Goal: Task Accomplishment & Management: Manage account settings

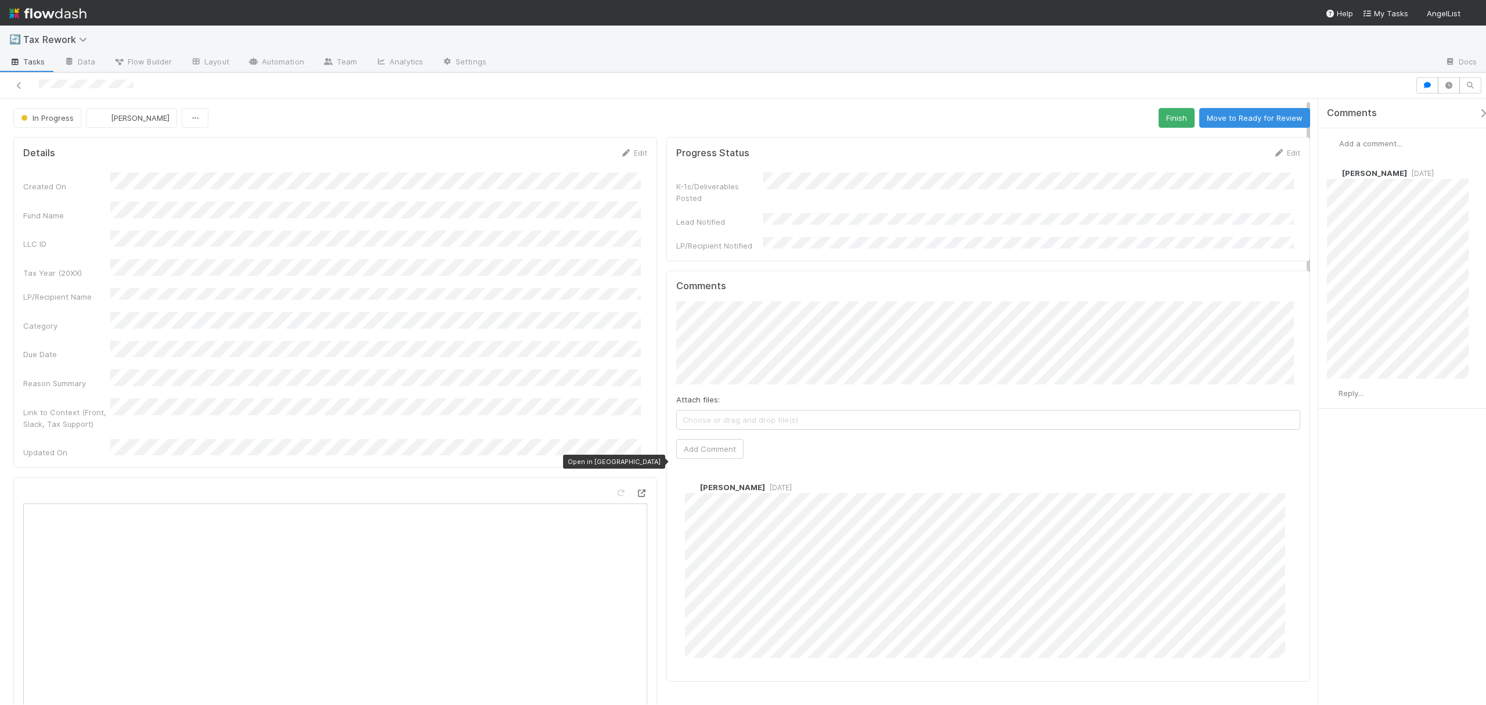
click at [637, 489] on icon at bounding box center [642, 493] width 12 height 8
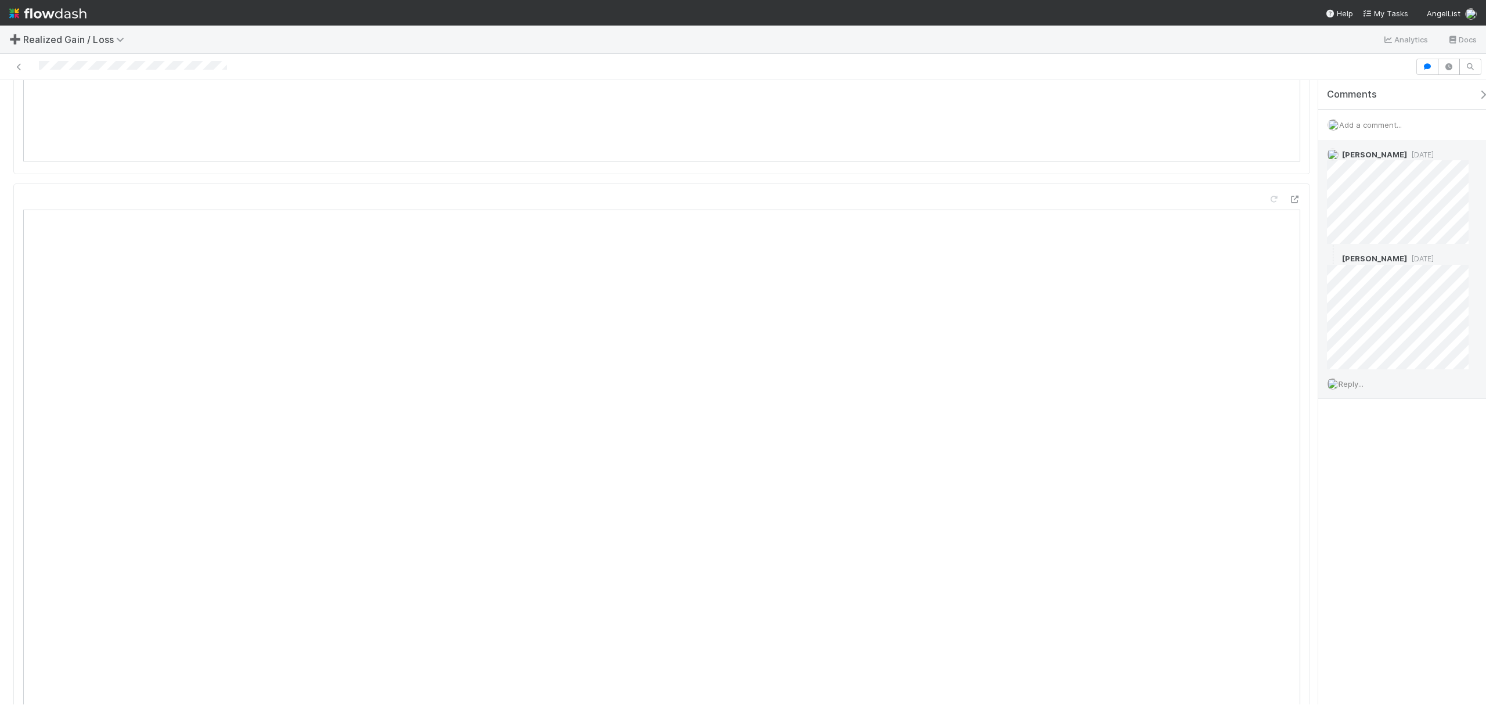
scroll to position [1241, 0]
drag, startPoint x: 1307, startPoint y: 116, endPoint x: 1324, endPoint y: 233, distance: 118.5
click at [1324, 233] on div "Done Andrea Tidrow Sync Needs Review (Unreviews) Details Edit Name Id Tax Year …" at bounding box center [743, 392] width 1486 height 624
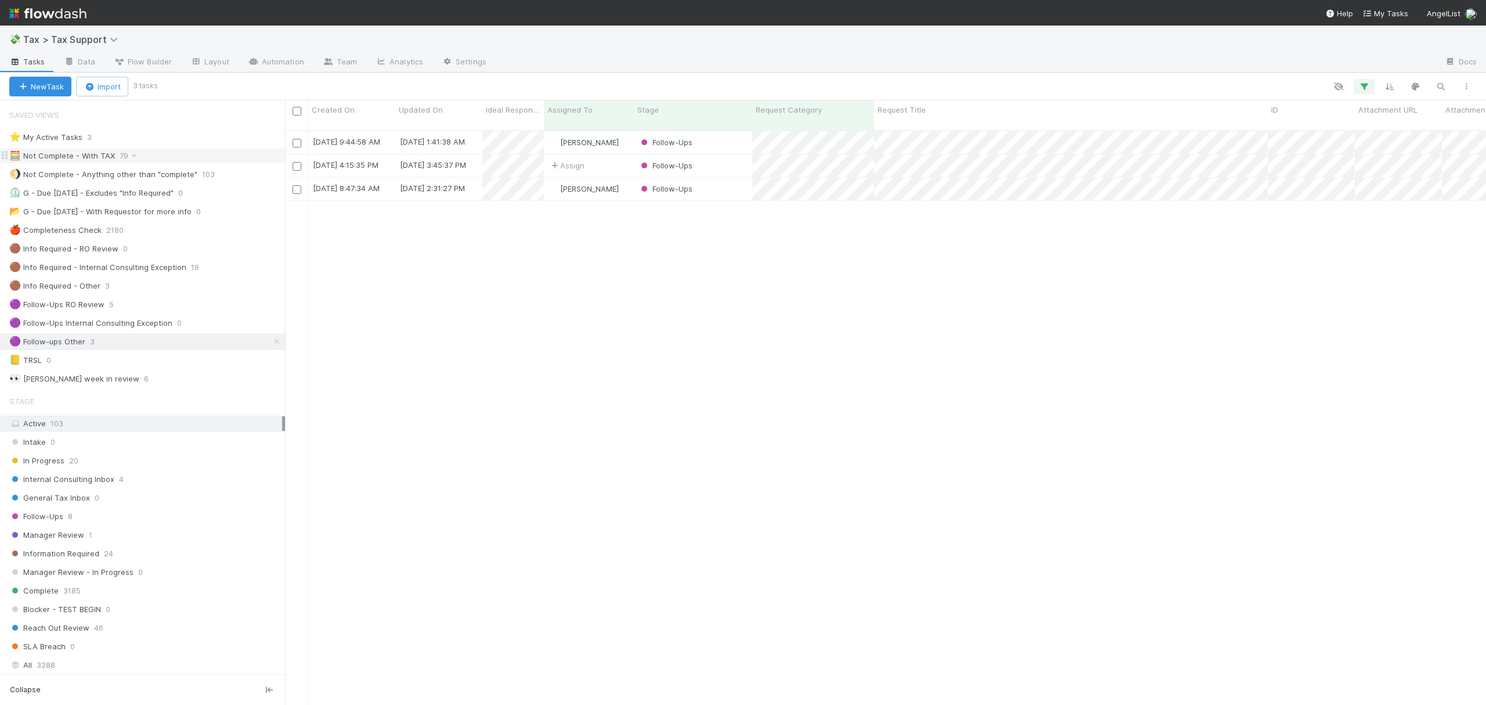
scroll to position [572, 1190]
click at [1046, 265] on div at bounding box center [743, 352] width 1486 height 705
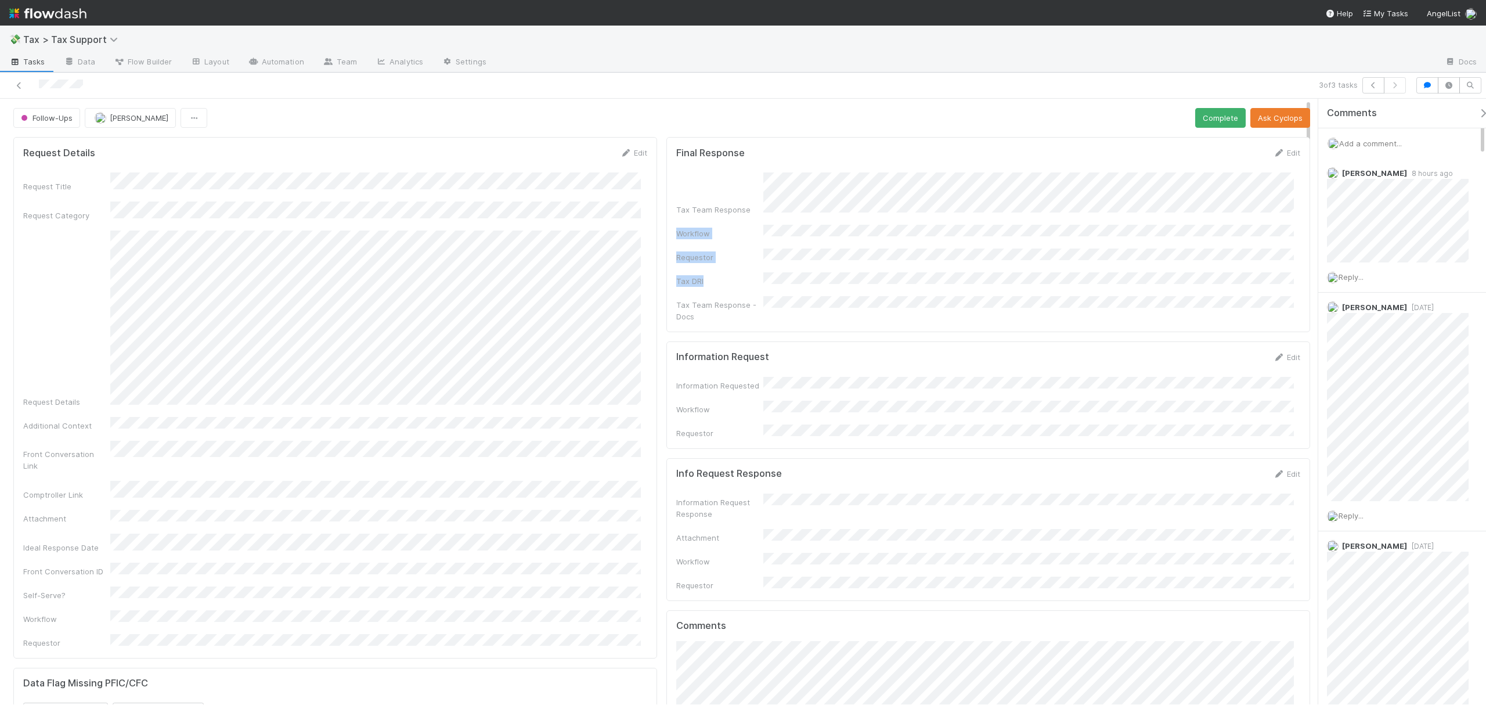
drag, startPoint x: 1309, startPoint y: 191, endPoint x: 1304, endPoint y: 261, distance: 69.8
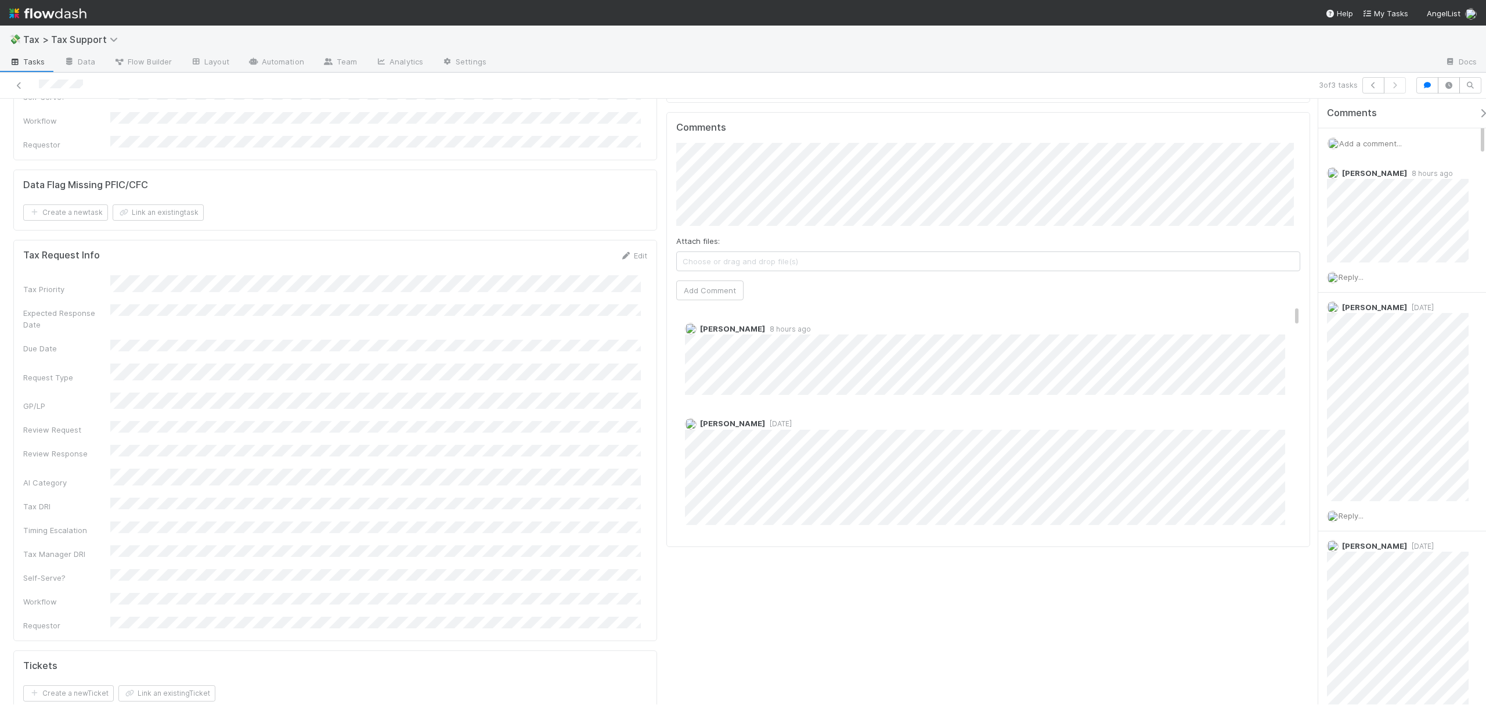
scroll to position [484, 0]
drag, startPoint x: 1310, startPoint y: 131, endPoint x: 1306, endPoint y: 168, distance: 38.0
drag, startPoint x: 1283, startPoint y: 298, endPoint x: 1283, endPoint y: 307, distance: 8.7
click at [1283, 329] on div "Amy Saks 8 hours ago" at bounding box center [994, 369] width 636 height 81
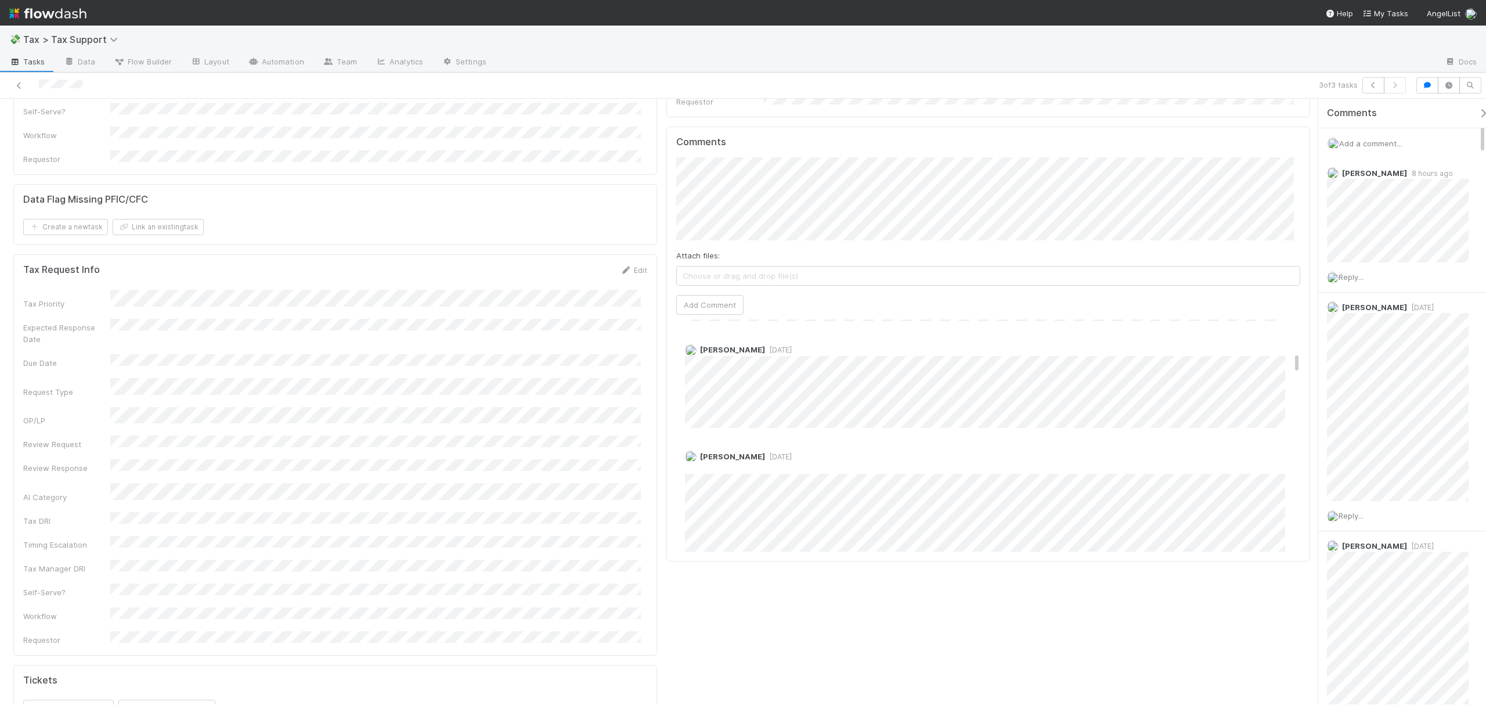
scroll to position [600, 0]
drag, startPoint x: 1285, startPoint y: 301, endPoint x: 1289, endPoint y: 337, distance: 36.2
click at [1289, 337] on div "Comments Attach files: Choose or drag and drop file(s) Add Comment Amy Saks 8 h…" at bounding box center [989, 344] width 644 height 435
drag, startPoint x: 1285, startPoint y: 331, endPoint x: 1301, endPoint y: 409, distance: 79.5
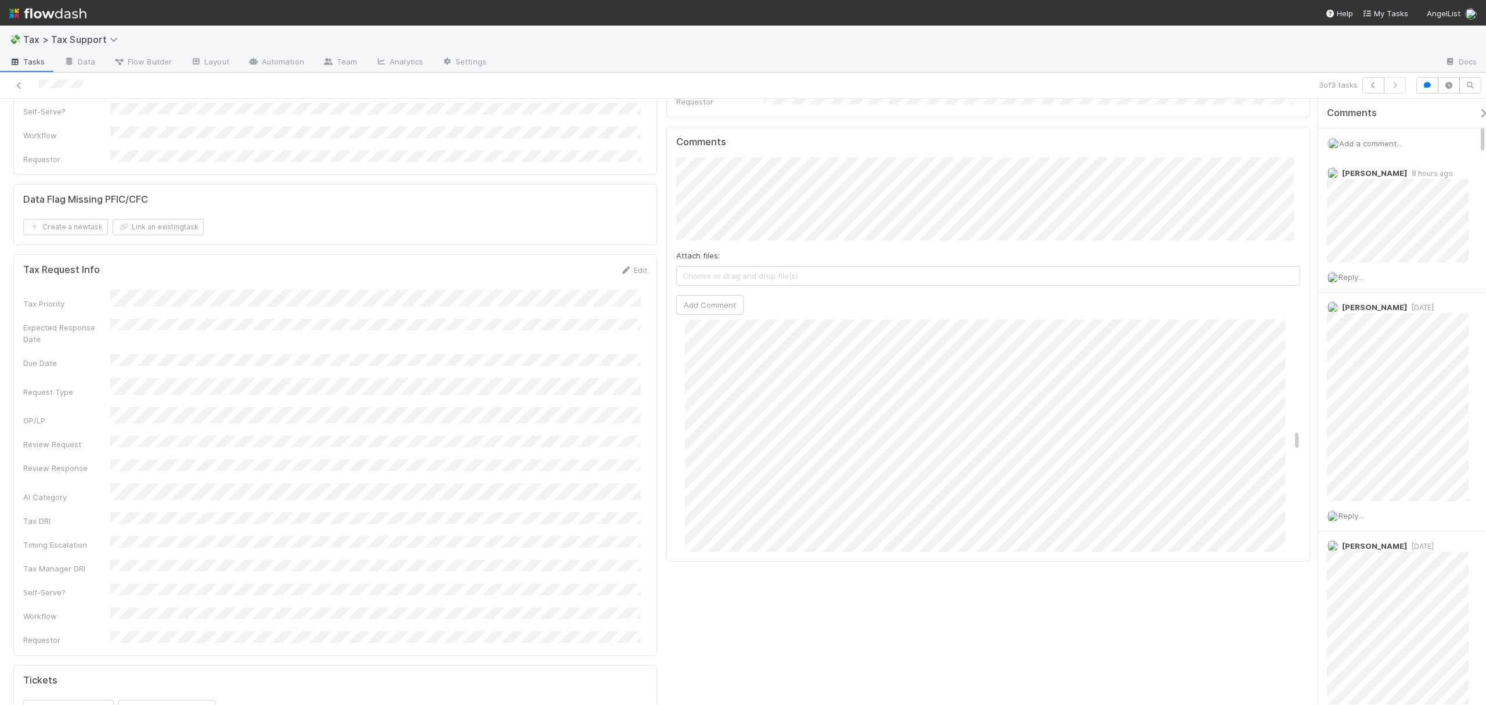
drag, startPoint x: 1284, startPoint y: 405, endPoint x: 1296, endPoint y: 405, distance: 11.6
click at [1296, 405] on div "Comments Attach files: Choose or drag and drop file(s) Add Comment Amy Saks 8 h…" at bounding box center [989, 344] width 644 height 435
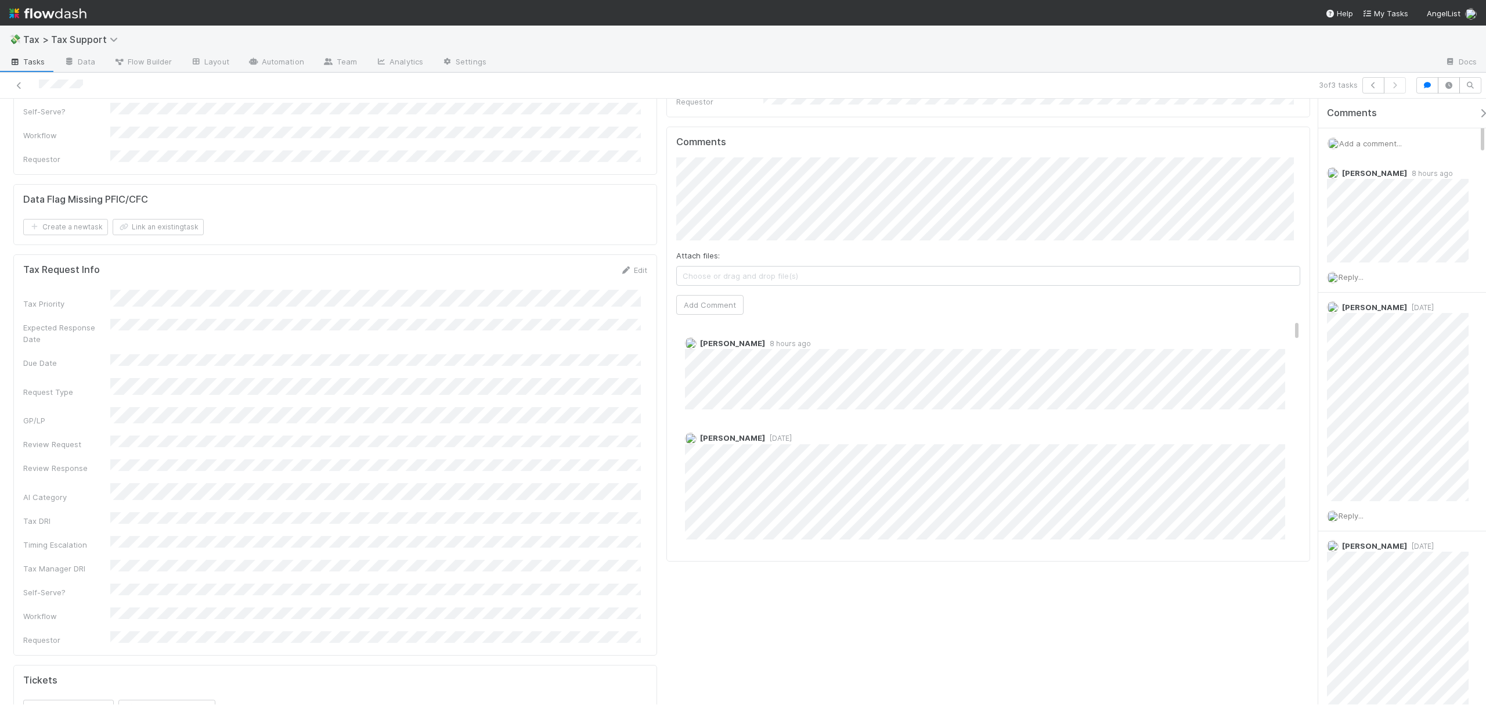
drag, startPoint x: 1285, startPoint y: 405, endPoint x: 1280, endPoint y: 256, distance: 149.3
click at [1280, 256] on div "Comments Attach files: Choose or drag and drop file(s) Add Comment Amy Saks 8 h…" at bounding box center [988, 343] width 624 height 415
click at [732, 184] on span "[PERSON_NAME]" at bounding box center [738, 186] width 59 height 9
click at [708, 295] on button "Add Comment" at bounding box center [709, 305] width 67 height 20
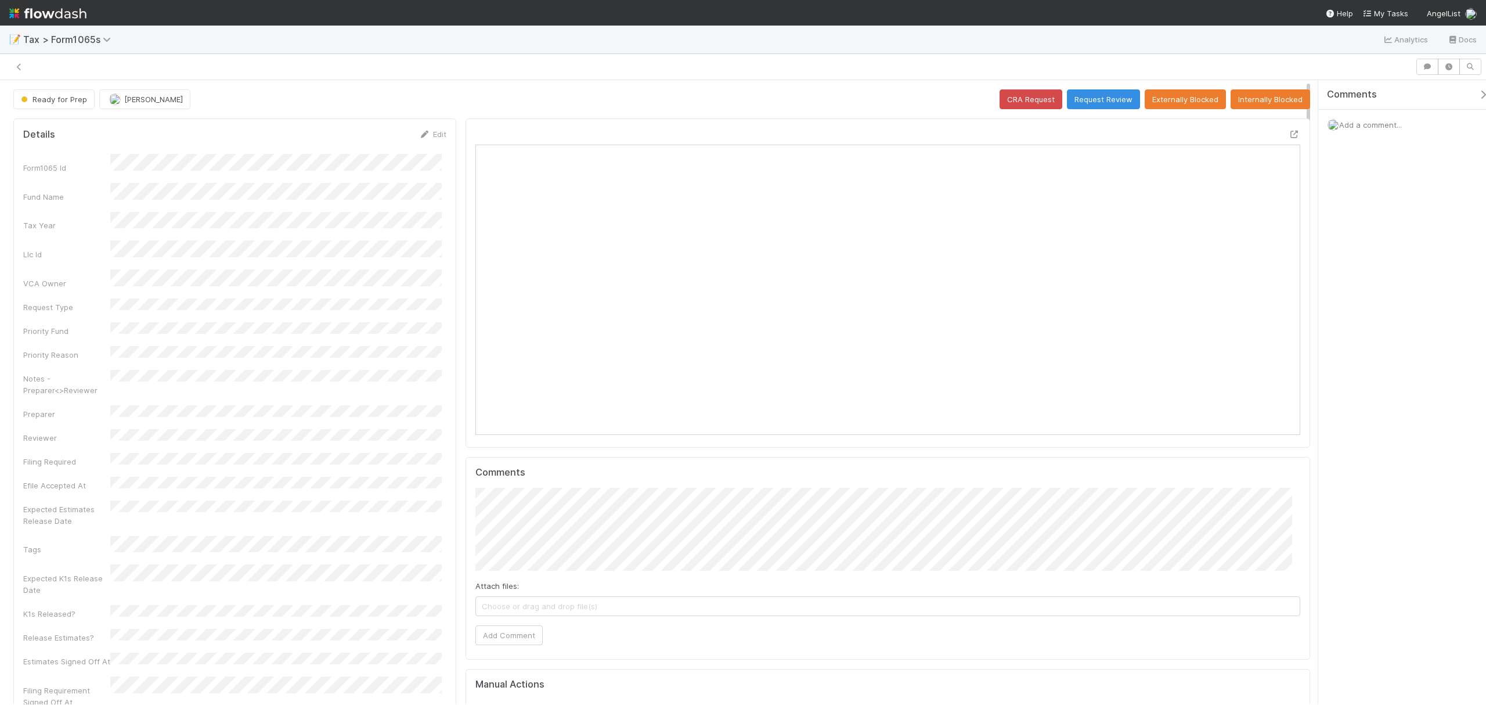
scroll to position [224, 805]
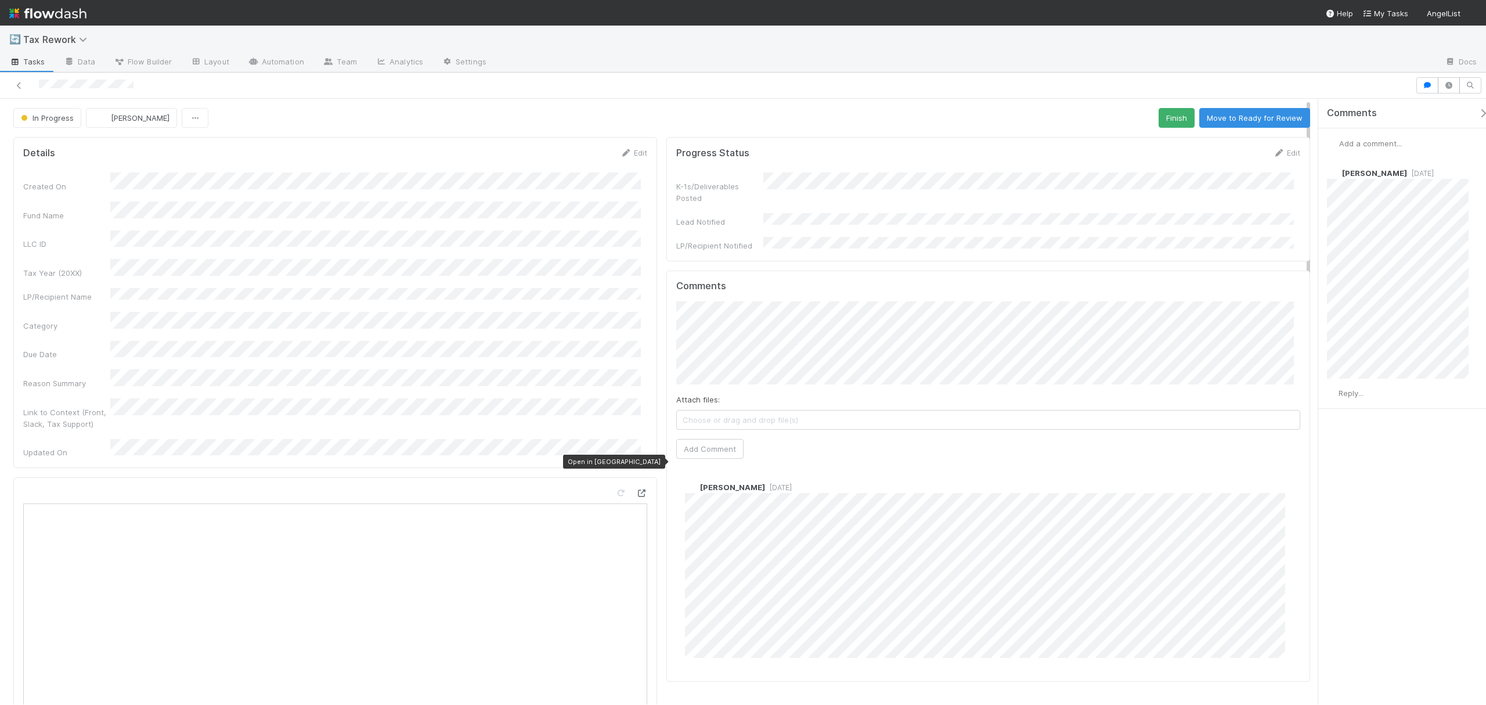
click at [636, 489] on icon at bounding box center [642, 493] width 12 height 8
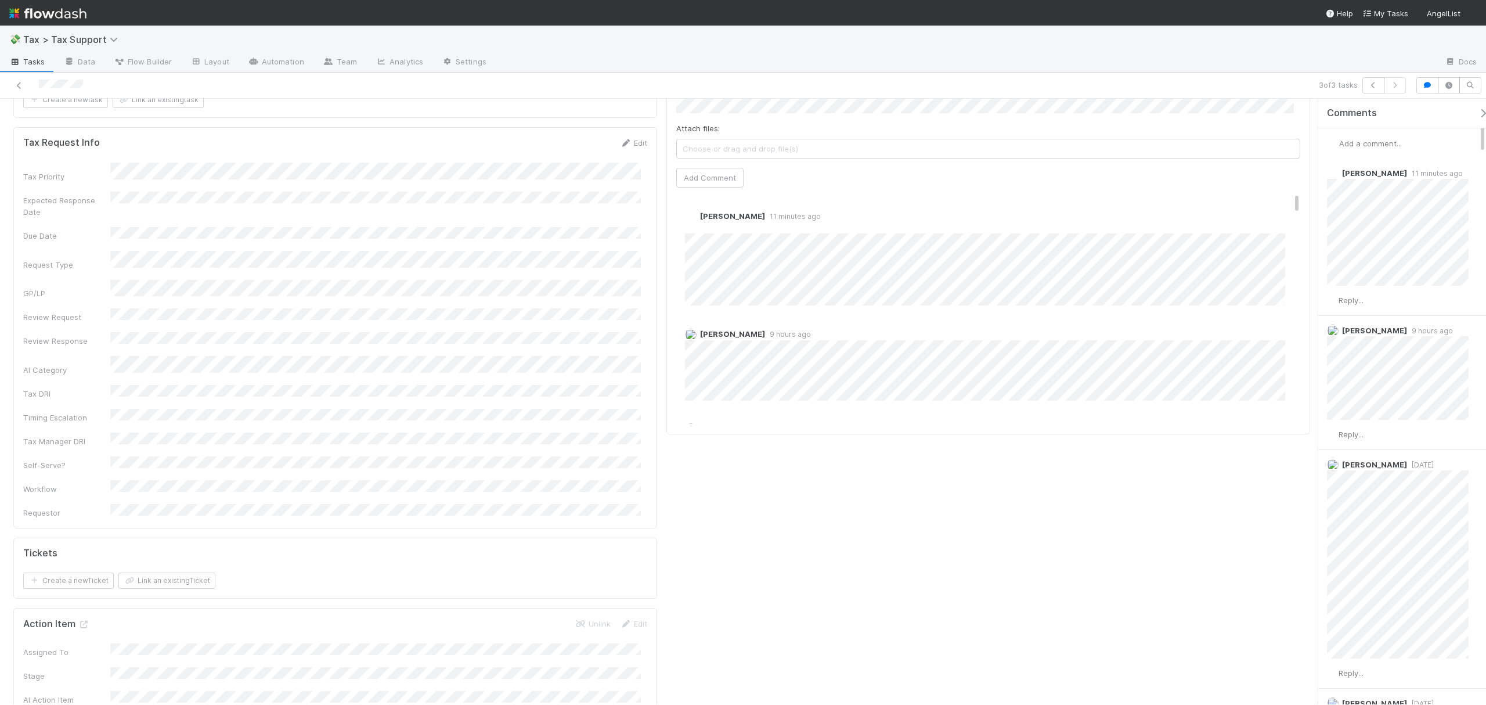
scroll to position [603, 0]
drag, startPoint x: 1307, startPoint y: 125, endPoint x: 1307, endPoint y: 172, distance: 47.0
drag, startPoint x: 1283, startPoint y: 178, endPoint x: 1289, endPoint y: 207, distance: 29.6
click at [1289, 207] on div "Comments Attach files: Choose or drag and drop file(s) Add Comment [PERSON_NAME…" at bounding box center [989, 225] width 644 height 435
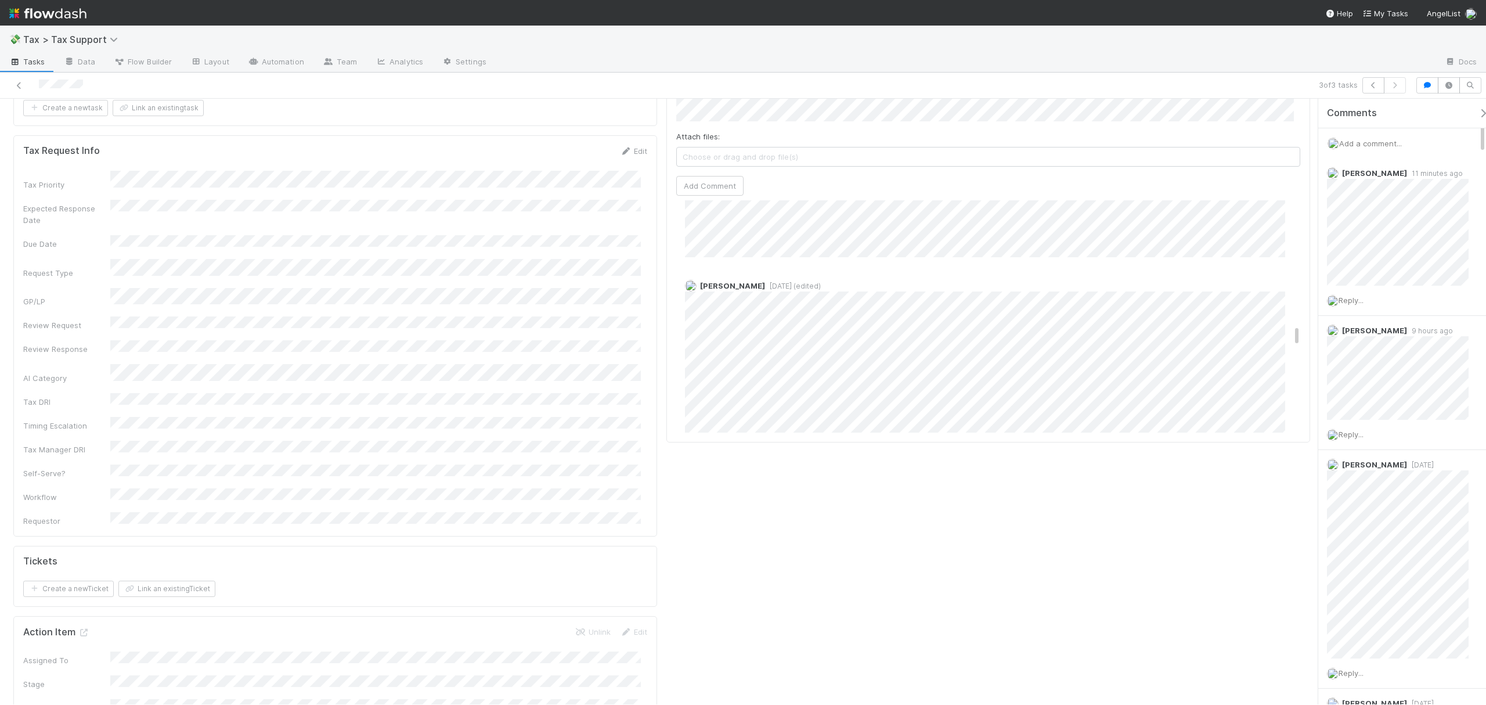
scroll to position [2233, 0]
drag, startPoint x: 1284, startPoint y: 180, endPoint x: 1302, endPoint y: 310, distance: 131.2
drag, startPoint x: 1285, startPoint y: 303, endPoint x: 1284, endPoint y: 153, distance: 149.8
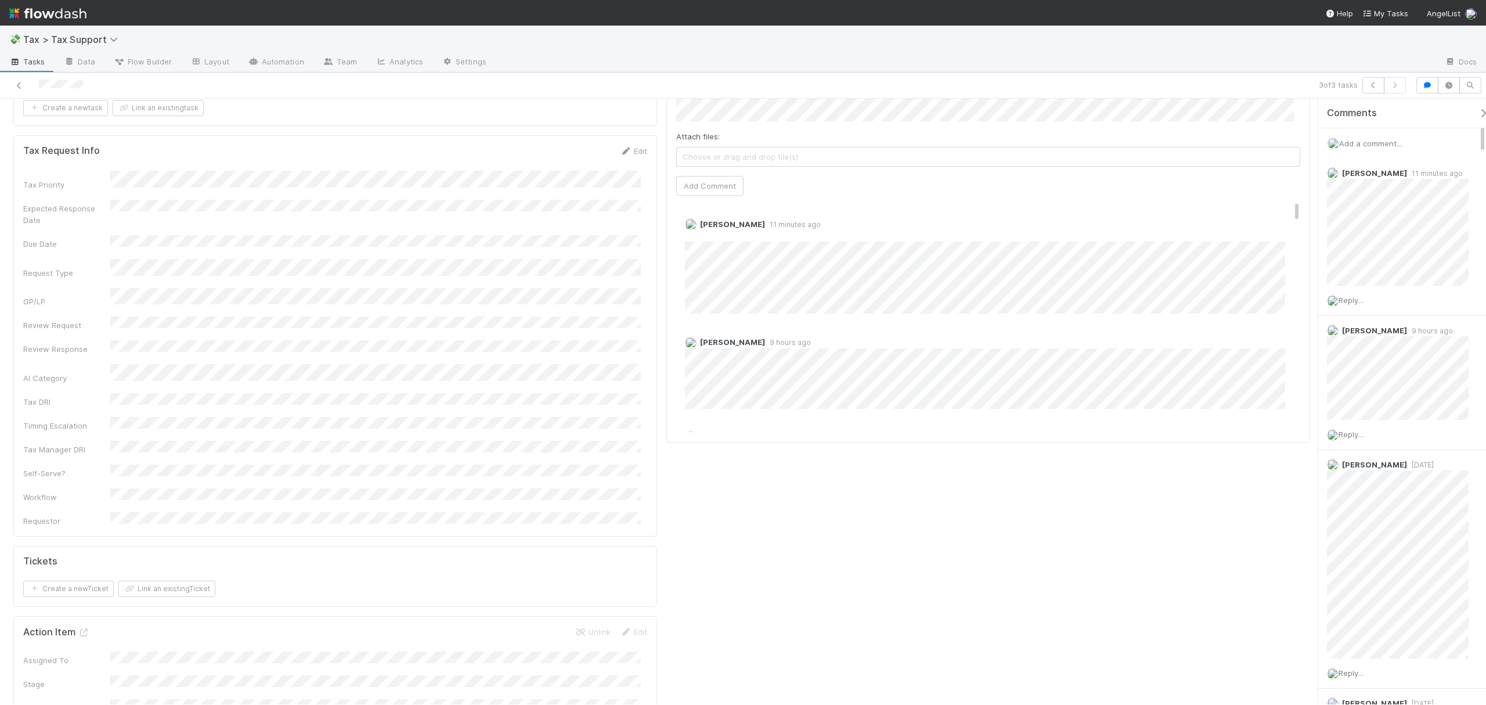
click at [1284, 153] on div "Comments Attach files: Choose or drag and drop file(s) Add Comment Fareeha Naim…" at bounding box center [988, 224] width 624 height 415
drag, startPoint x: 1285, startPoint y: 177, endPoint x: 1284, endPoint y: 159, distance: 18.0
click at [1284, 159] on div "Comments Attach files: Choose or drag and drop file(s) Add Comment Fareeha Naim…" at bounding box center [988, 224] width 624 height 415
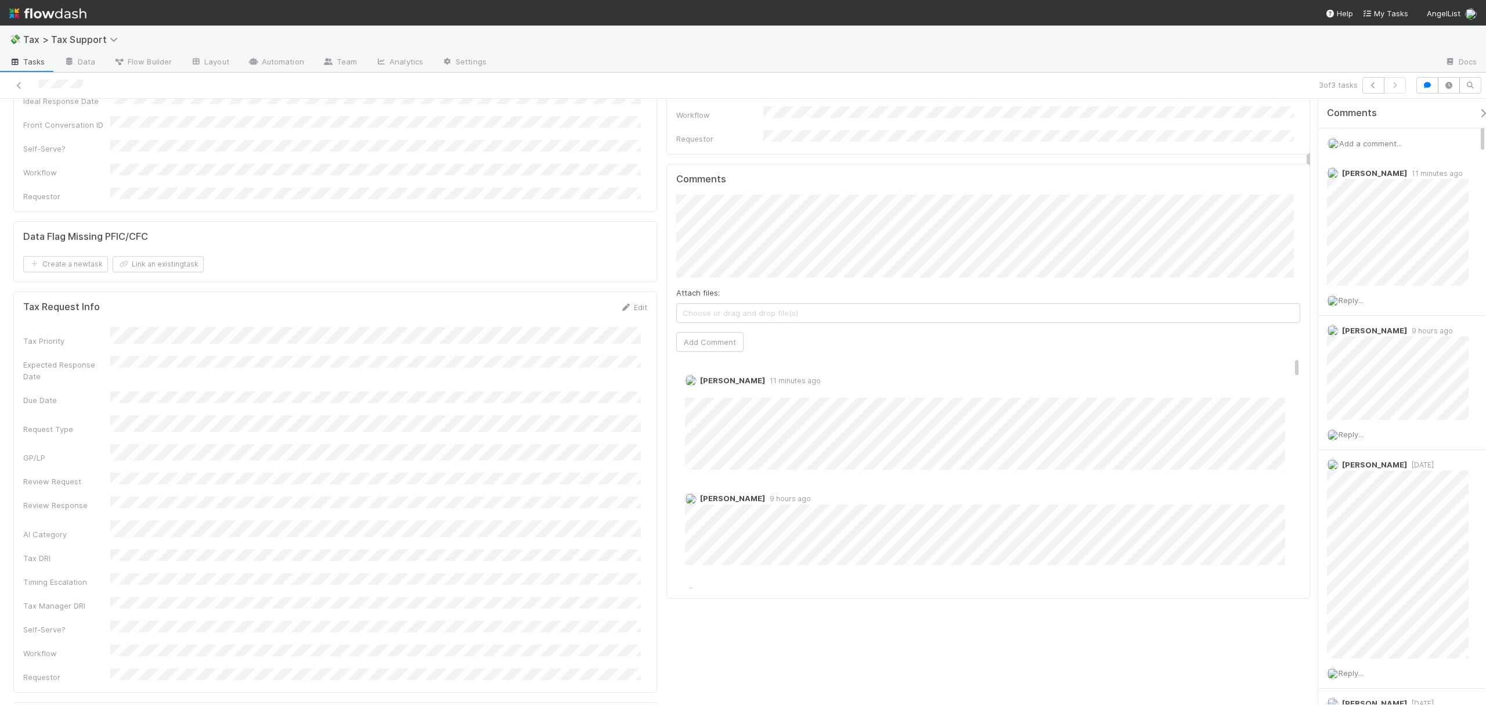
scroll to position [469, 0]
drag, startPoint x: 1308, startPoint y: 178, endPoint x: 1313, endPoint y: 167, distance: 11.4
click at [1313, 167] on div "Follow-Ups Fareeha Naim Complete Ask Cyclops Request Details Edit Request Title…" at bounding box center [743, 402] width 1486 height 606
drag, startPoint x: 1285, startPoint y: 311, endPoint x: 1285, endPoint y: 278, distance: 33.7
click at [1285, 278] on div "Comments Attach files: Choose or drag and drop file(s) Add Comment Fareeha Naim…" at bounding box center [988, 358] width 624 height 415
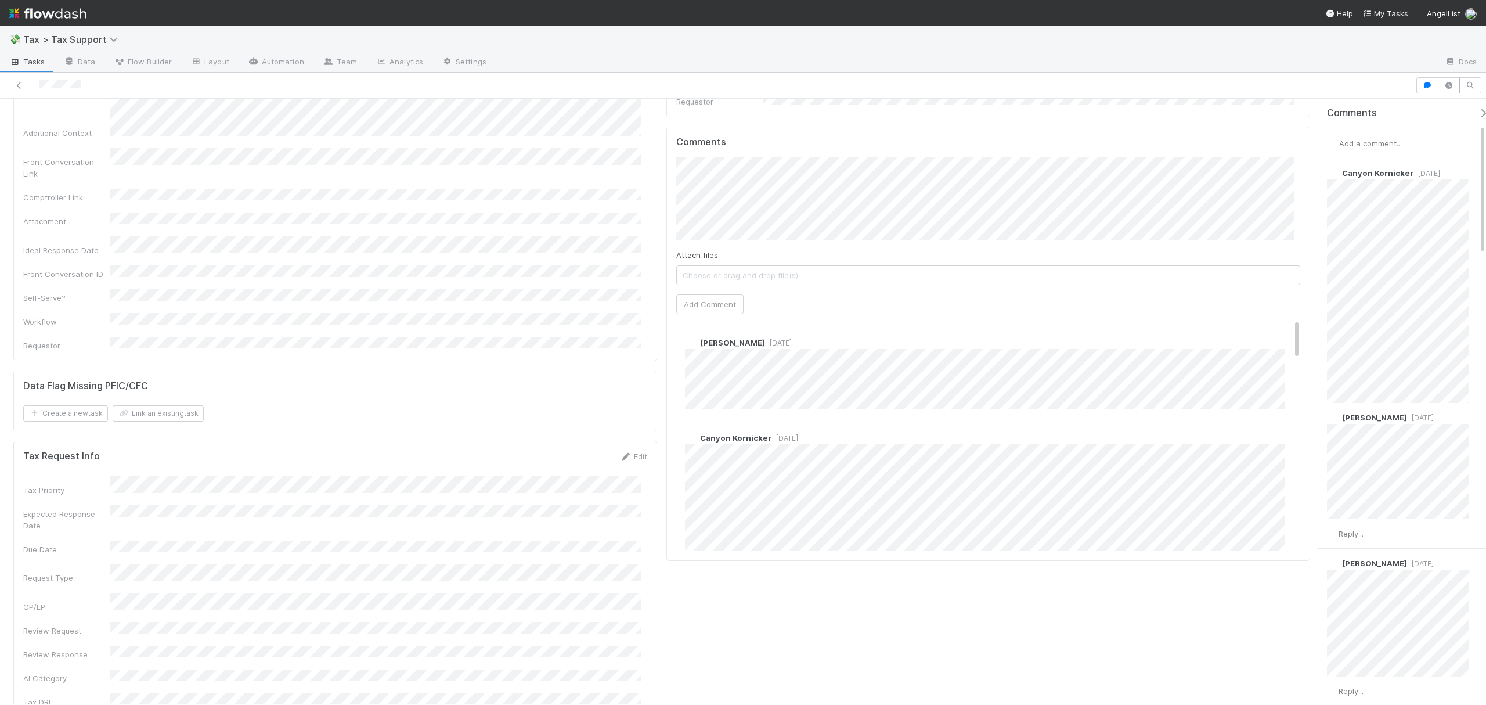
scroll to position [469, 0]
drag, startPoint x: 1307, startPoint y: 179, endPoint x: 1306, endPoint y: 287, distance: 107.4
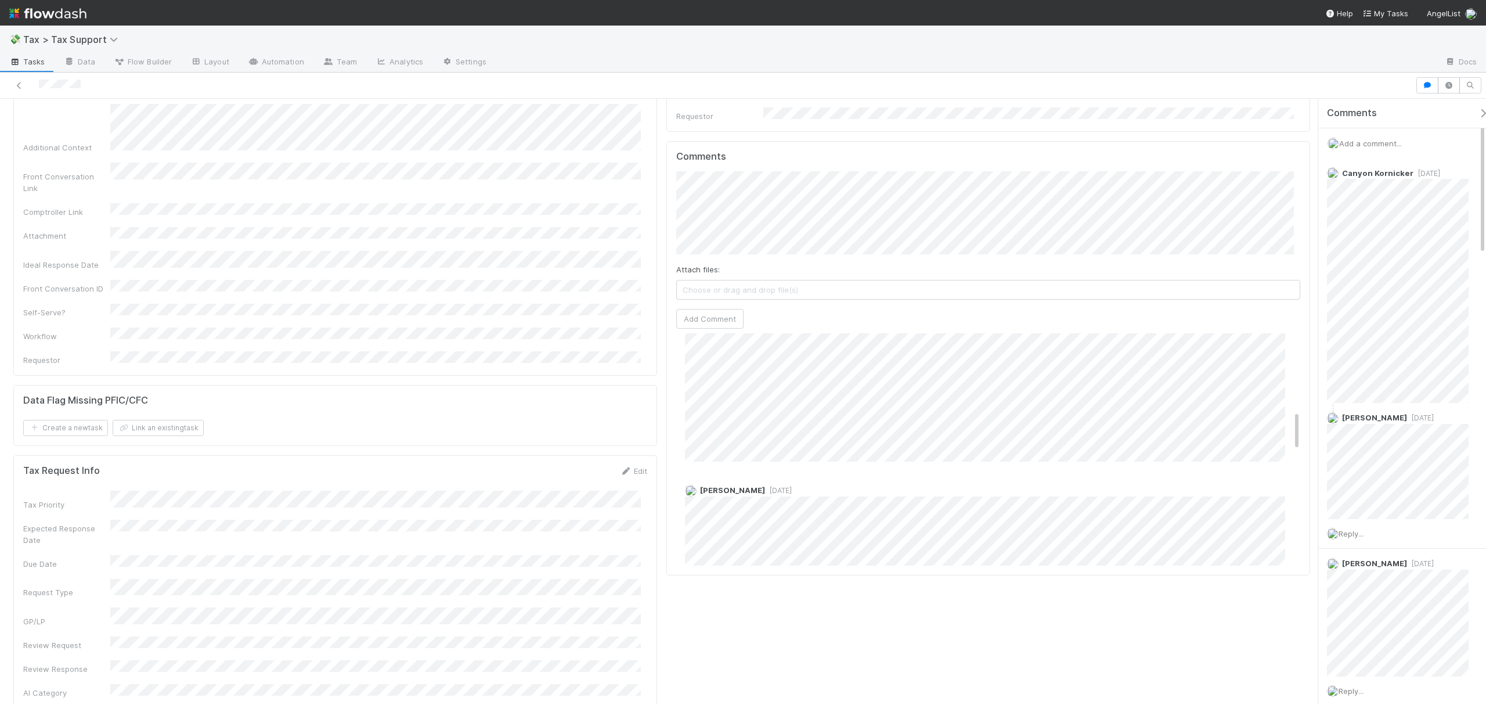
scroll to position [458, 0]
drag, startPoint x: 1284, startPoint y: 316, endPoint x: 1294, endPoint y: 395, distance: 79.5
click at [1294, 395] on div "Comments Attach files: Choose or drag and drop file(s) Add Comment Helen Vo 6 m…" at bounding box center [989, 358] width 644 height 435
drag, startPoint x: 1285, startPoint y: 410, endPoint x: 1288, endPoint y: 386, distance: 24.0
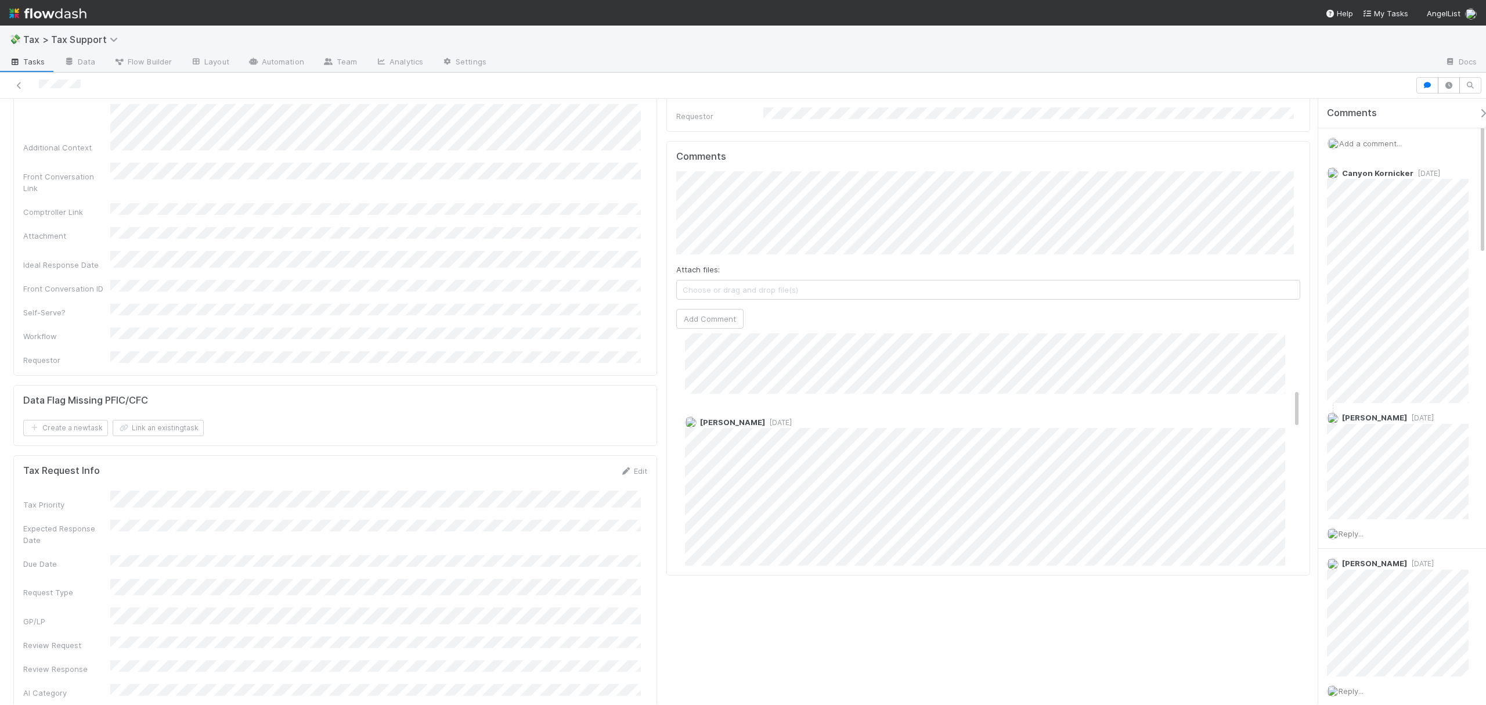
click at [1288, 408] on div "Aana Farooqi 7 months ago" at bounding box center [994, 500] width 636 height 185
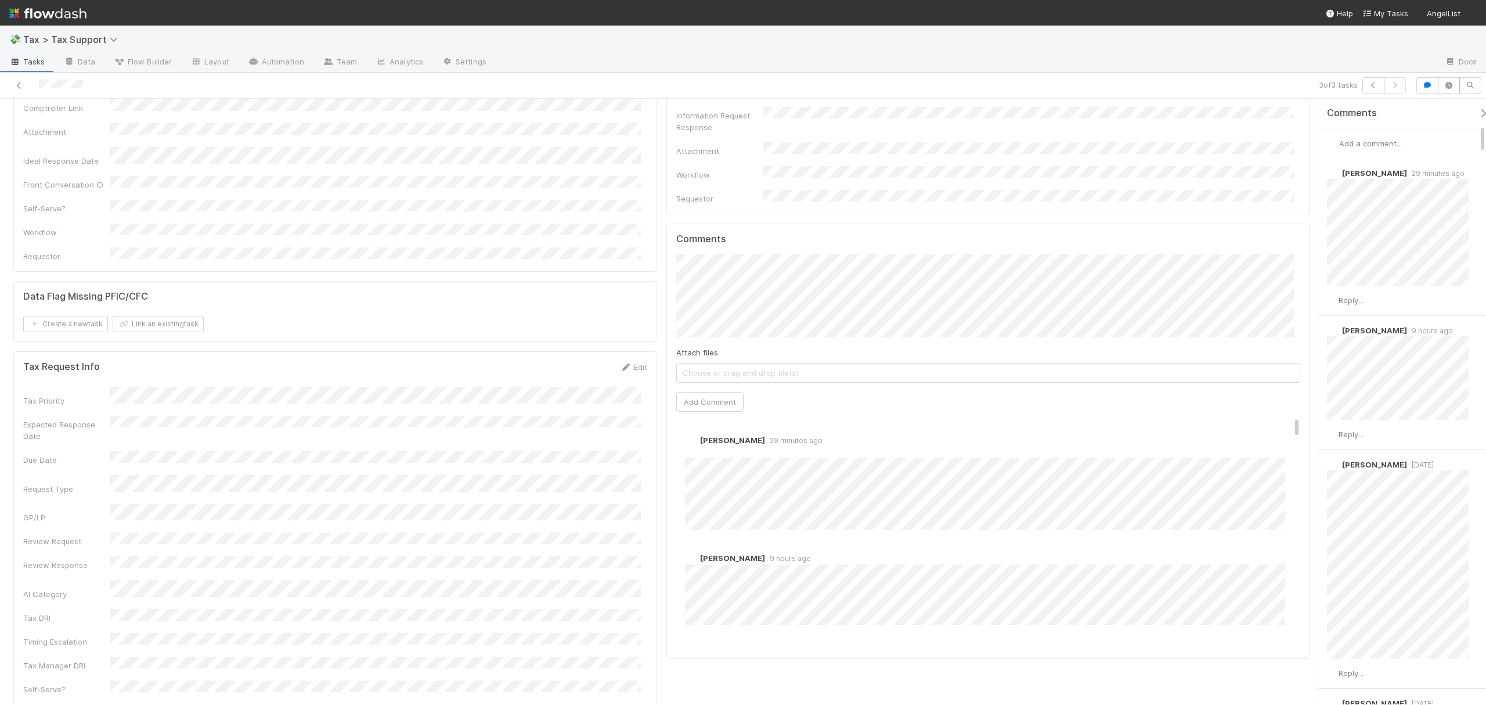
scroll to position [290, 0]
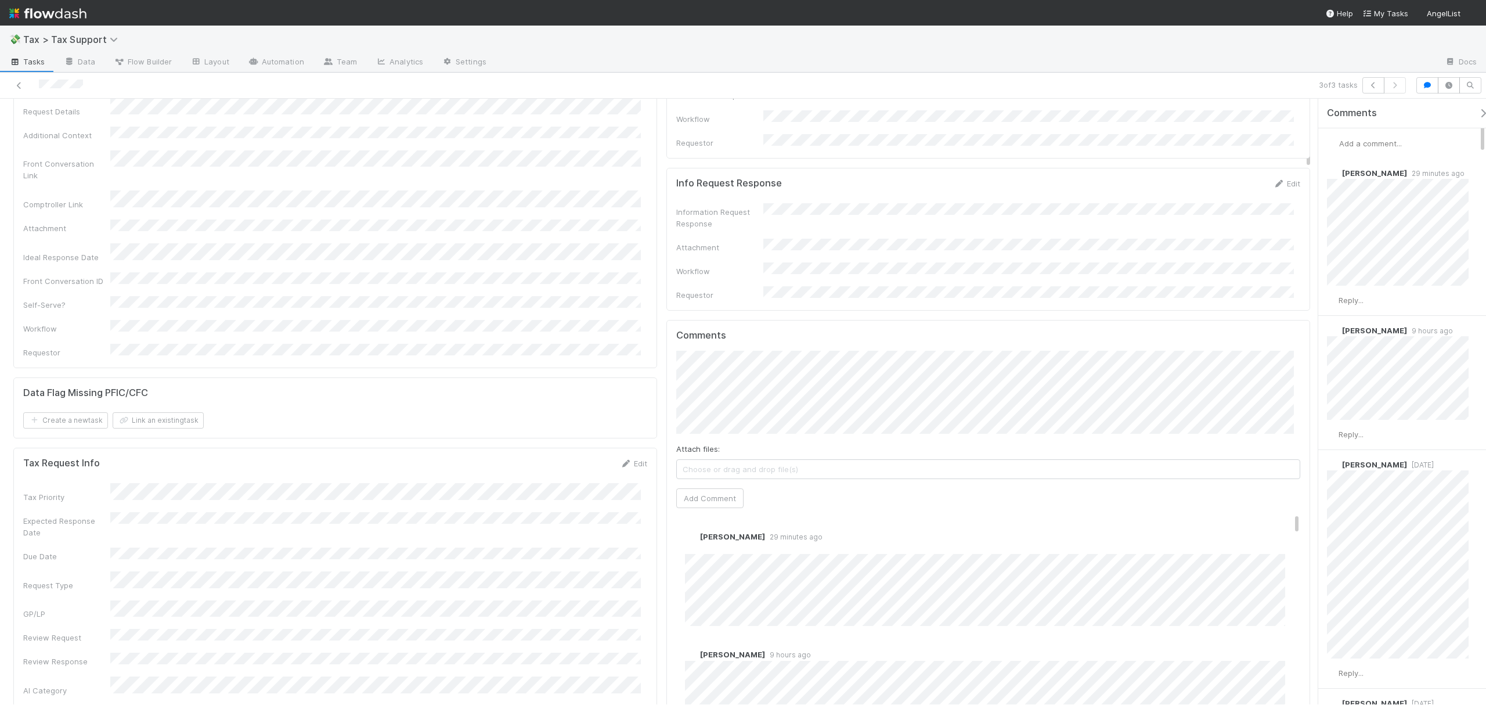
drag, startPoint x: 1309, startPoint y: 129, endPoint x: 1306, endPoint y: 152, distance: 22.8
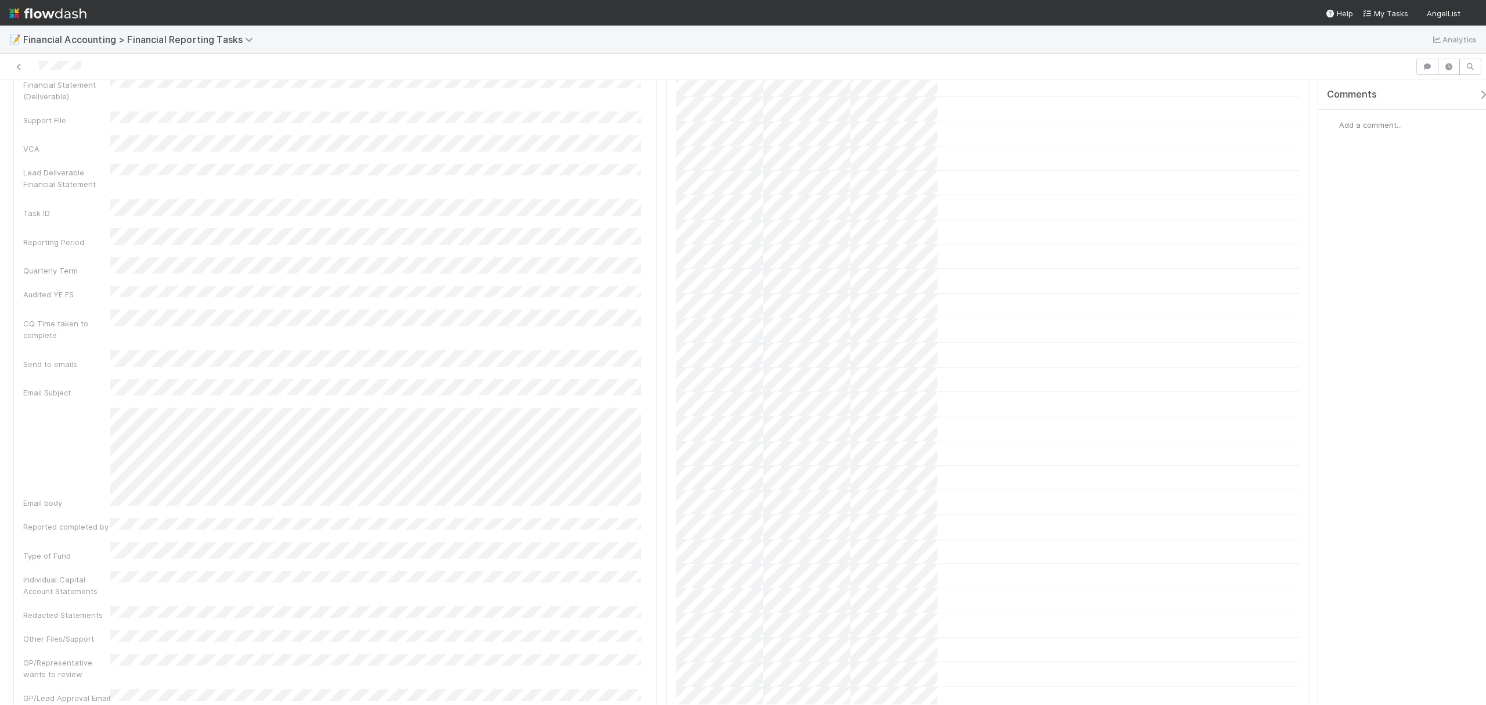
scroll to position [1176, 0]
drag, startPoint x: 1308, startPoint y: 108, endPoint x: 1299, endPoint y: 205, distance: 97.4
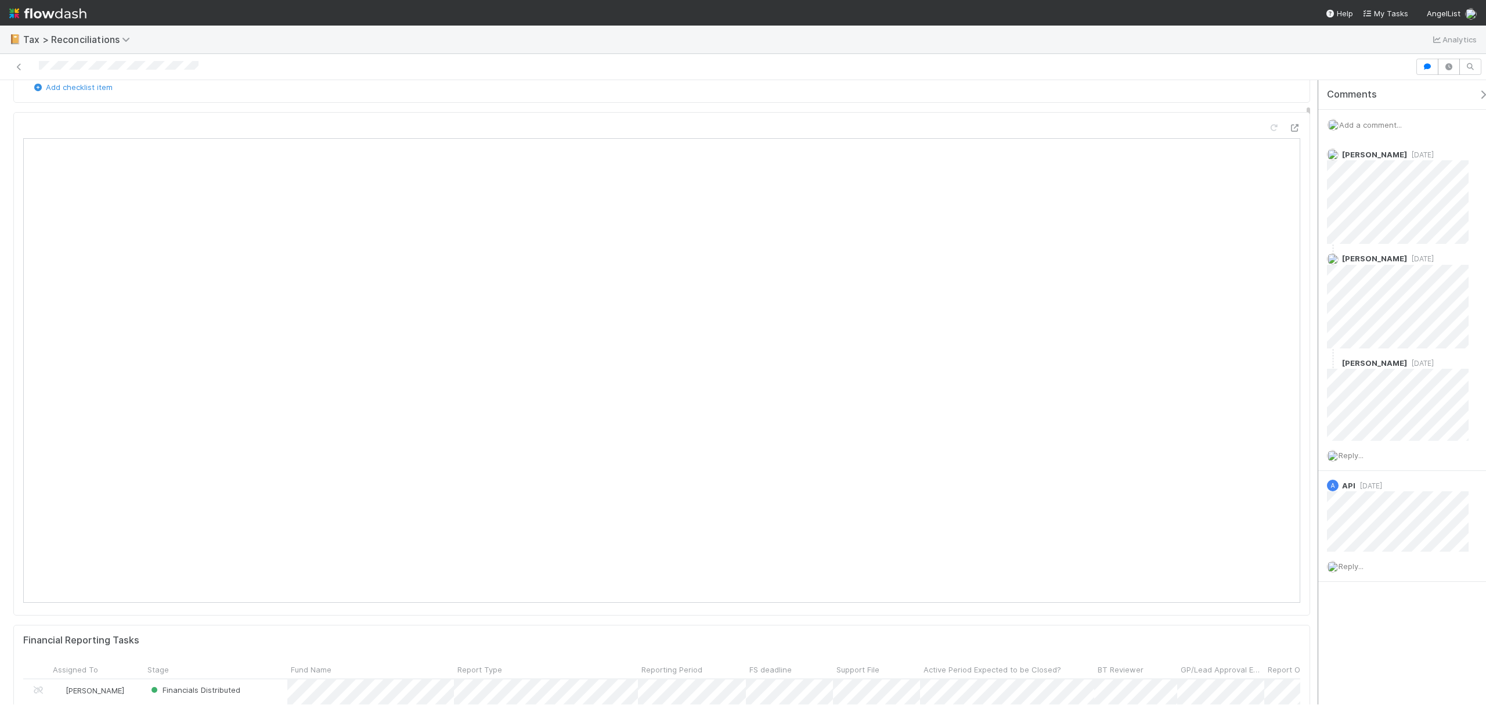
scroll to position [116, 0]
drag, startPoint x: 1308, startPoint y: 163, endPoint x: 1315, endPoint y: 186, distance: 24.8
click at [1315, 186] on div "Done Assign Sync Needs Review (Unreviews) Checklist Done There are no checklist…" at bounding box center [743, 392] width 1486 height 624
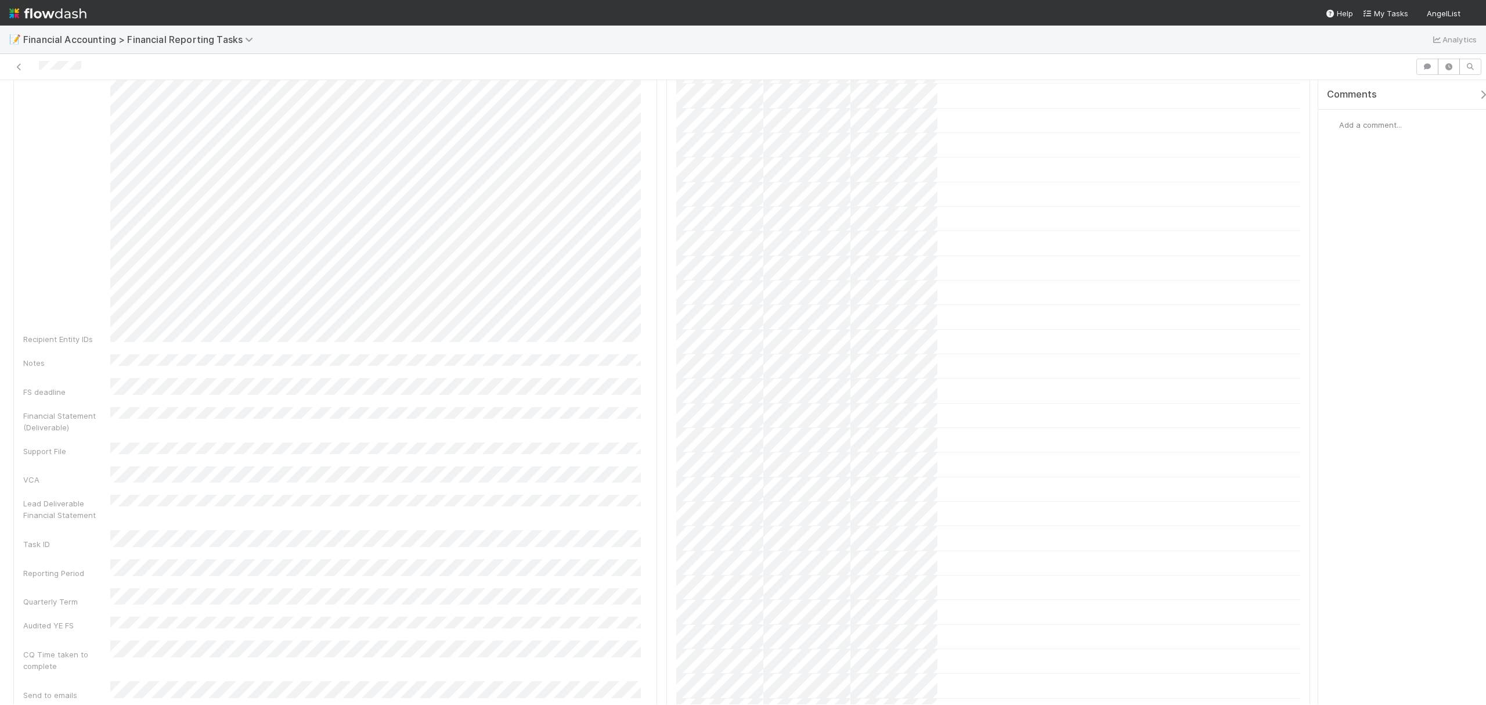
scroll to position [1069, 0]
drag, startPoint x: 1309, startPoint y: 112, endPoint x: 1308, endPoint y: 200, distance: 88.3
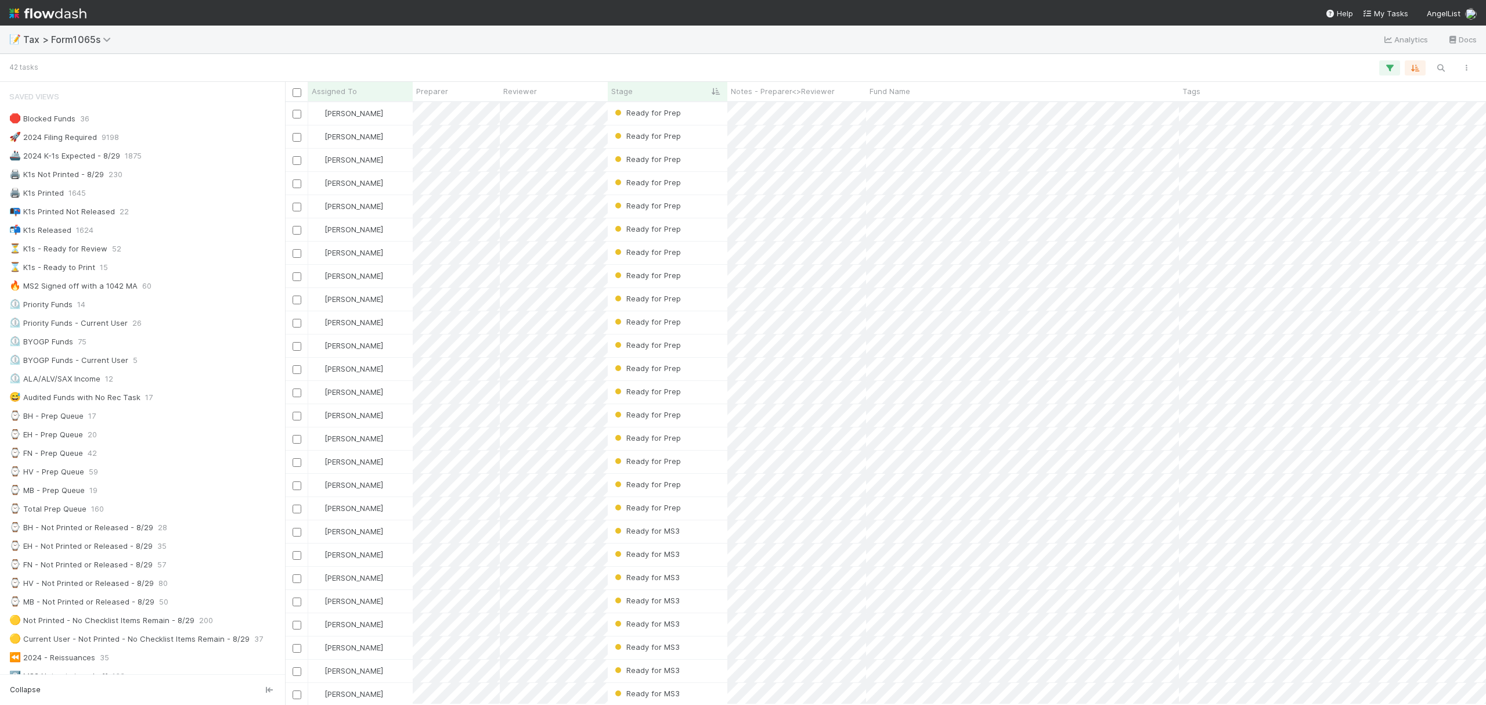
scroll to position [590, 1190]
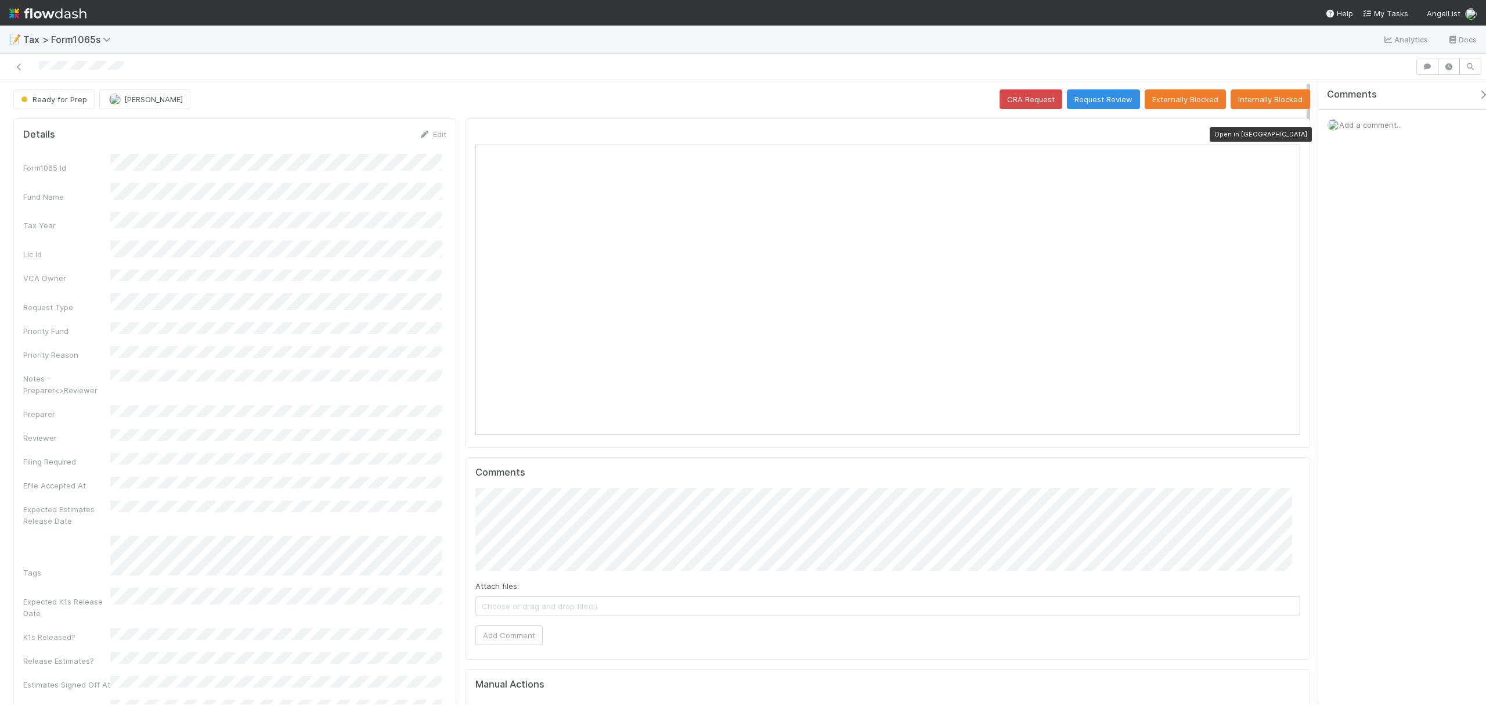
click at [1289, 136] on icon at bounding box center [1295, 135] width 12 height 8
